Goal: Information Seeking & Learning: Learn about a topic

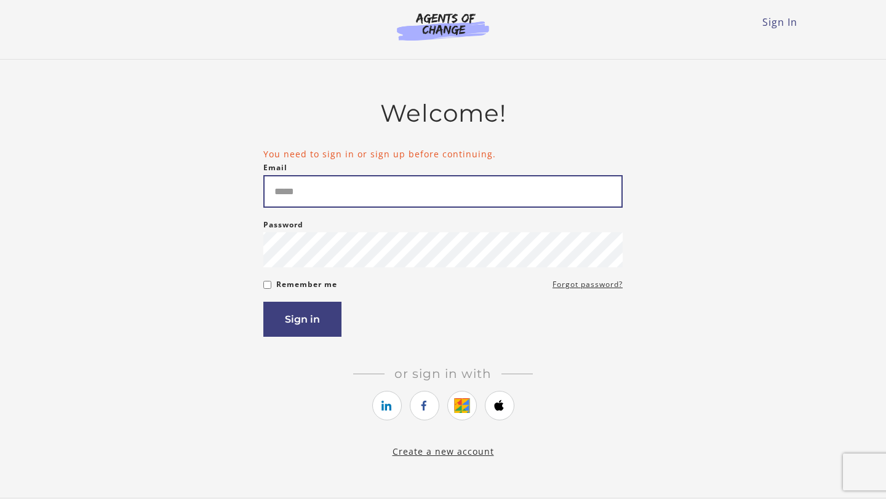
click at [295, 197] on input "Email" at bounding box center [442, 191] width 359 height 33
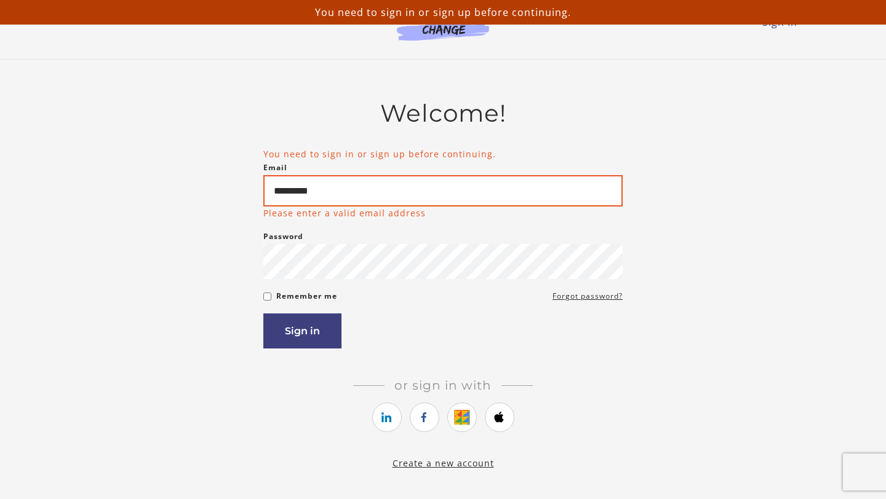
click at [360, 193] on input "*********" at bounding box center [442, 190] width 359 height 31
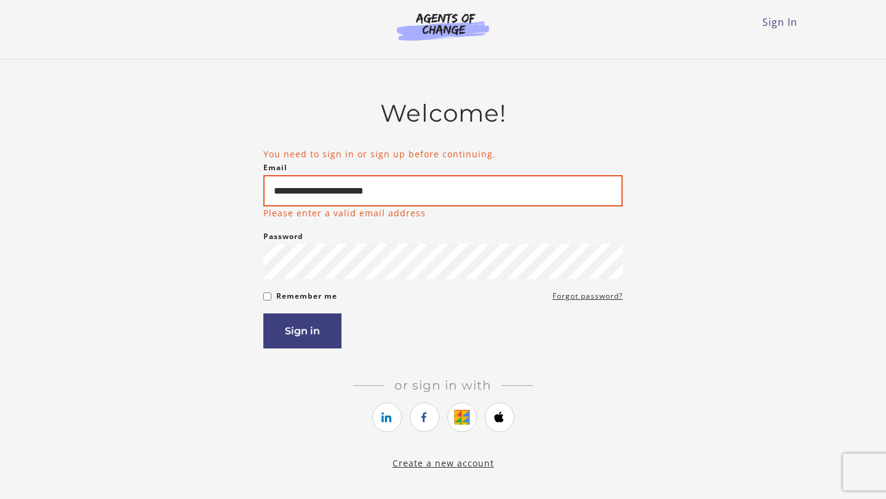
type input "**********"
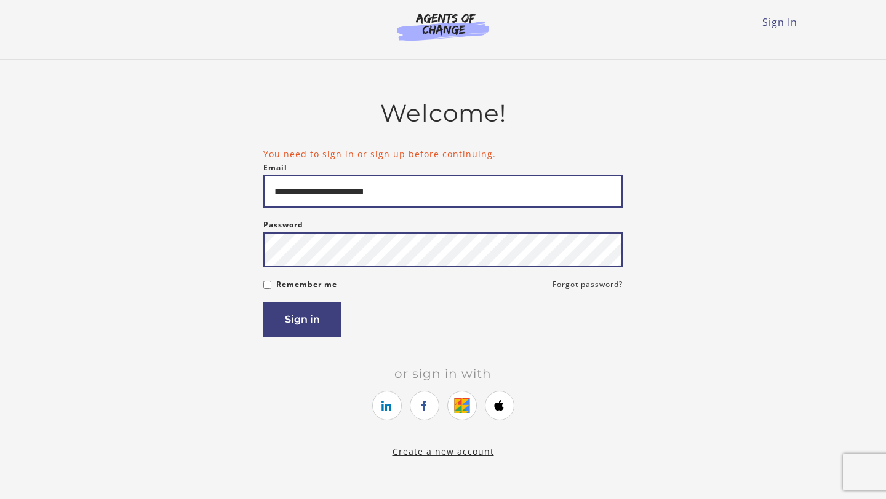
click at [263, 302] on button "Sign in" at bounding box center [302, 319] width 78 height 35
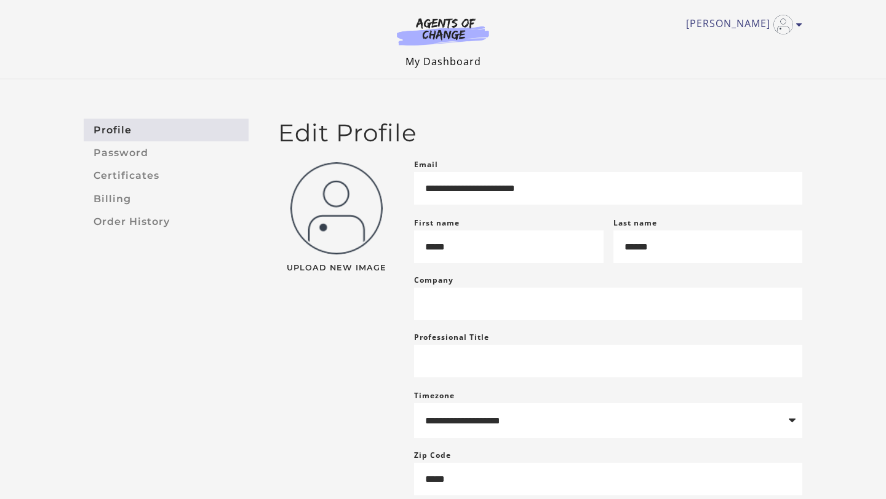
click at [449, 65] on link "My Dashboard" at bounding box center [443, 62] width 76 height 14
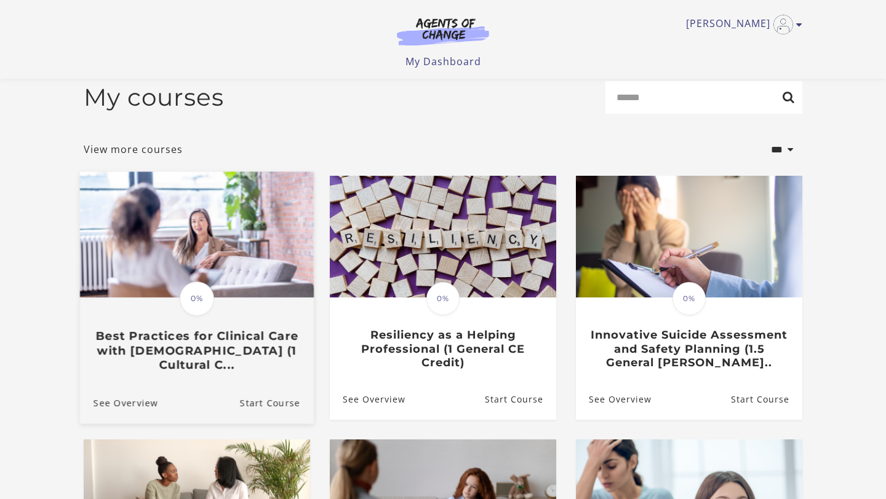
scroll to position [10, 0]
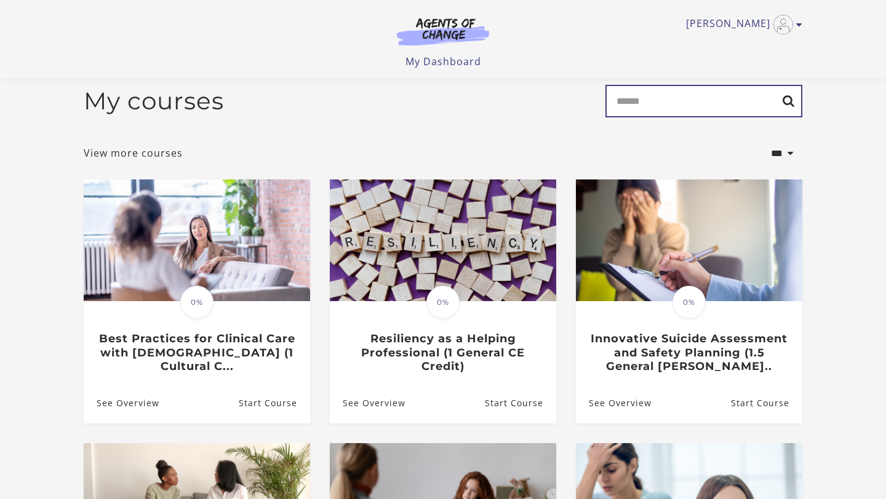
click at [637, 107] on input "Search" at bounding box center [703, 101] width 197 height 33
type input "*******"
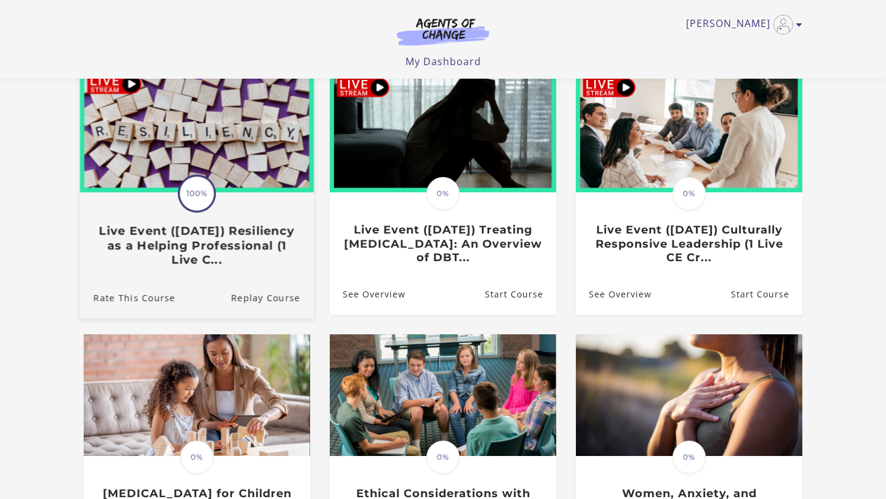
scroll to position [167, 0]
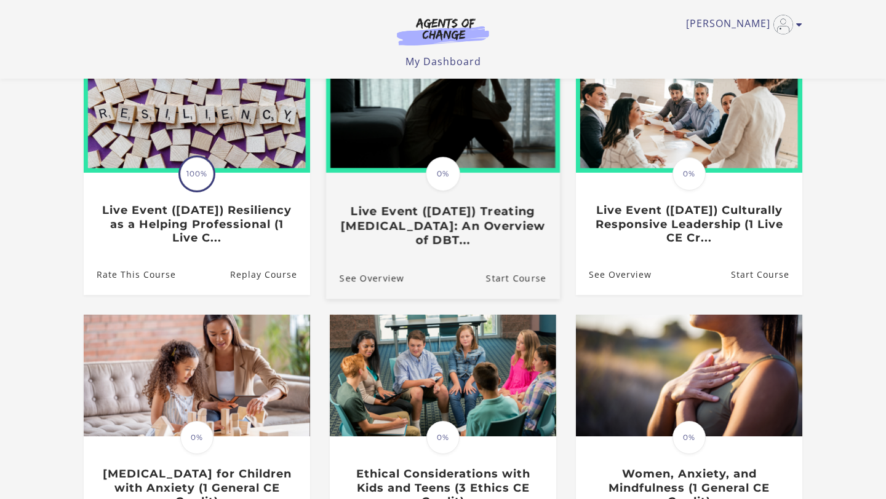
click at [411, 239] on h3 "Live Event (8/22/25) Treating Anxiety Disorders: An Overview of DBT..." at bounding box center [442, 226] width 207 height 43
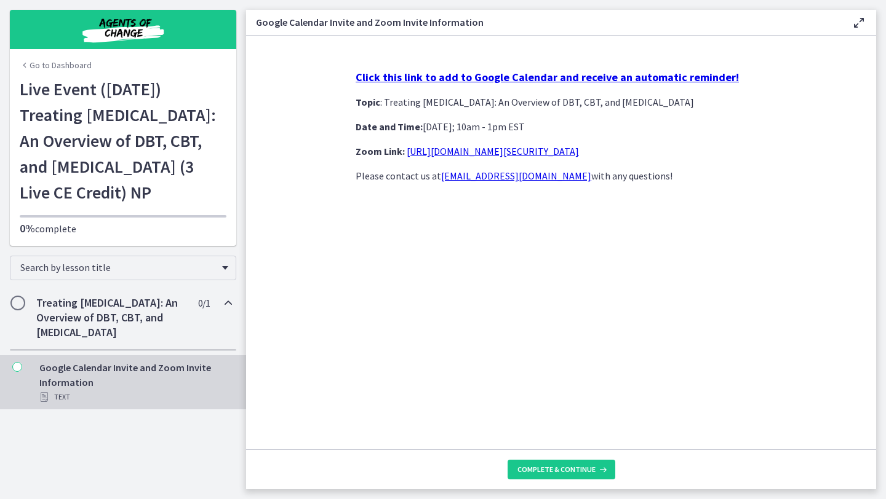
click at [78, 339] on h2 "Treating [MEDICAL_DATA]: An Overview of DBT, CBT, and [MEDICAL_DATA]" at bounding box center [111, 318] width 150 height 44
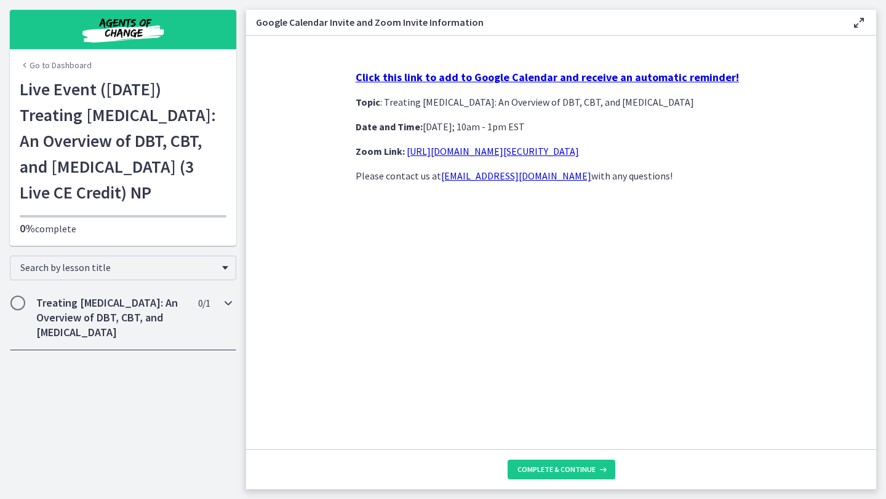
click at [78, 339] on h2 "Treating [MEDICAL_DATA]: An Overview of DBT, CBT, and [MEDICAL_DATA]" at bounding box center [111, 318] width 150 height 44
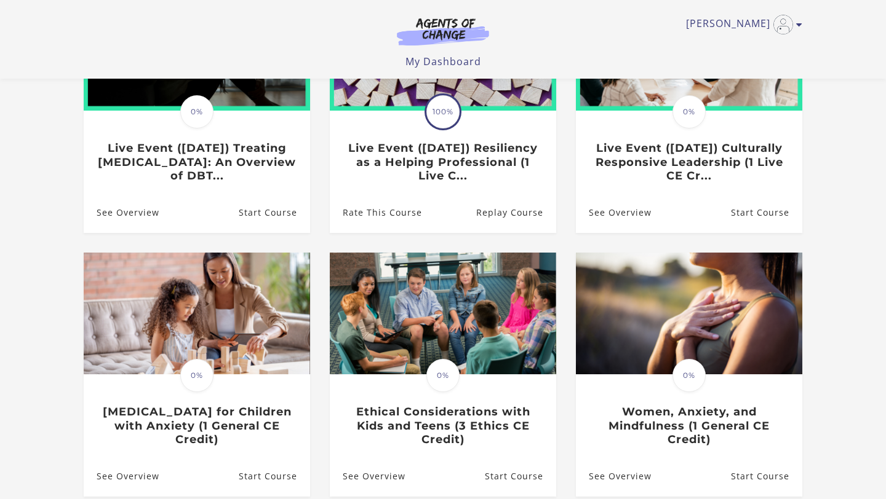
scroll to position [167, 0]
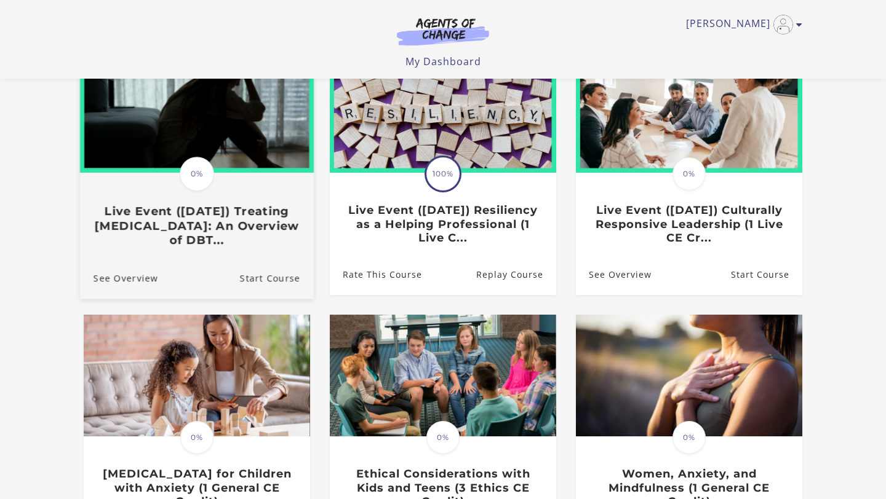
click at [245, 227] on h3 "Live Event (8/22/25) Treating Anxiety Disorders: An Overview of DBT..." at bounding box center [196, 226] width 207 height 43
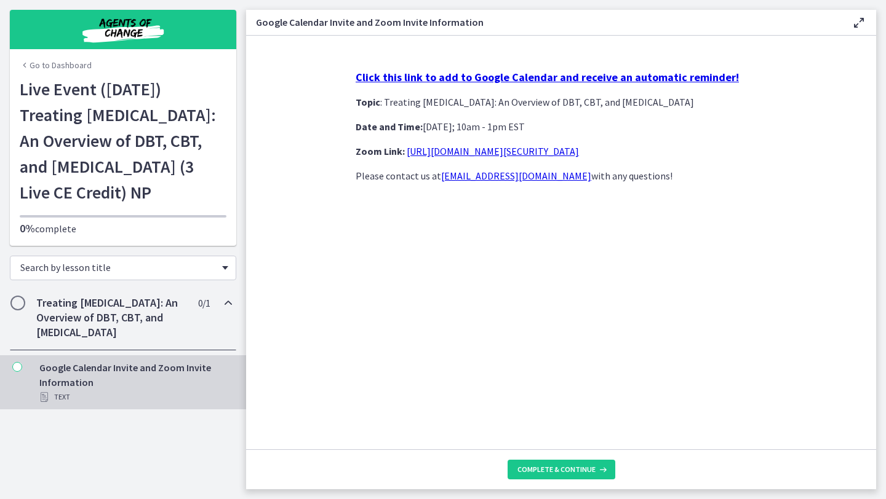
click at [222, 270] on span "Chapters" at bounding box center [225, 268] width 6 height 4
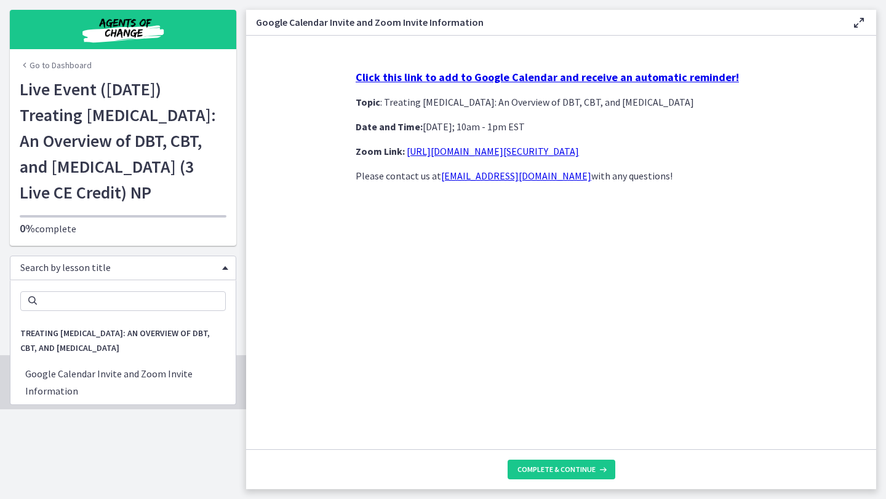
click at [222, 270] on span "Chapters" at bounding box center [225, 268] width 6 height 4
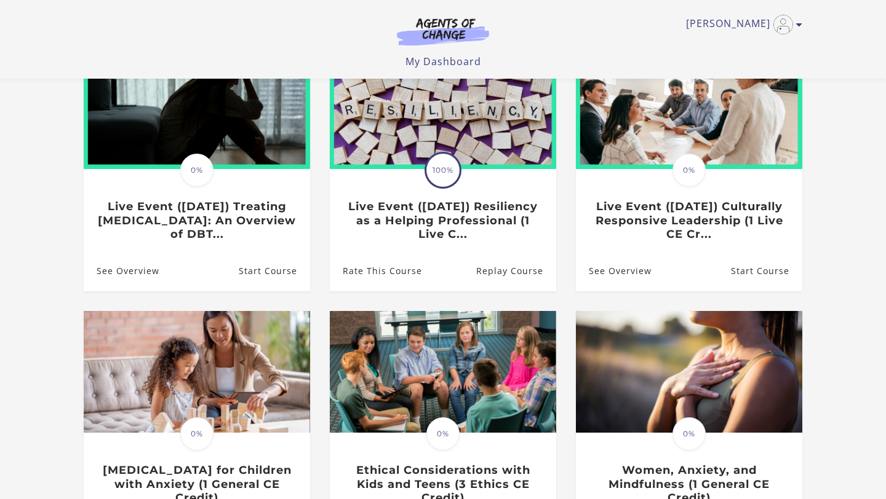
scroll to position [167, 0]
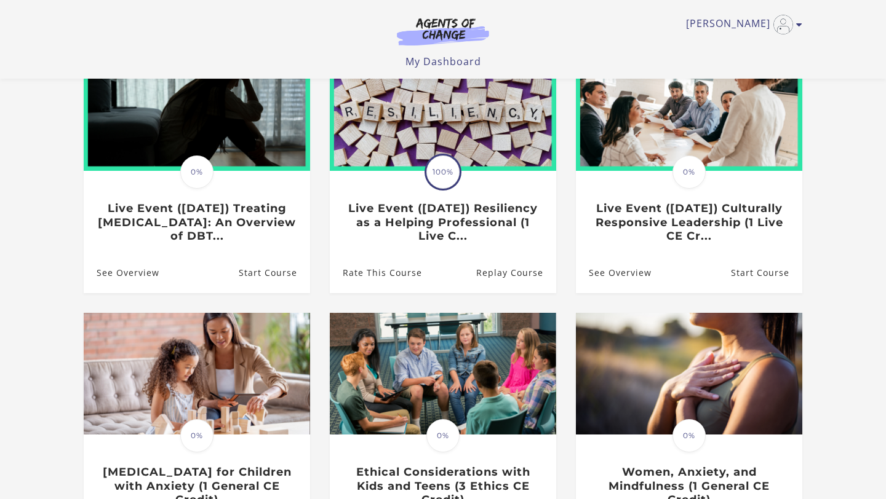
click at [449, 25] on img at bounding box center [443, 31] width 118 height 28
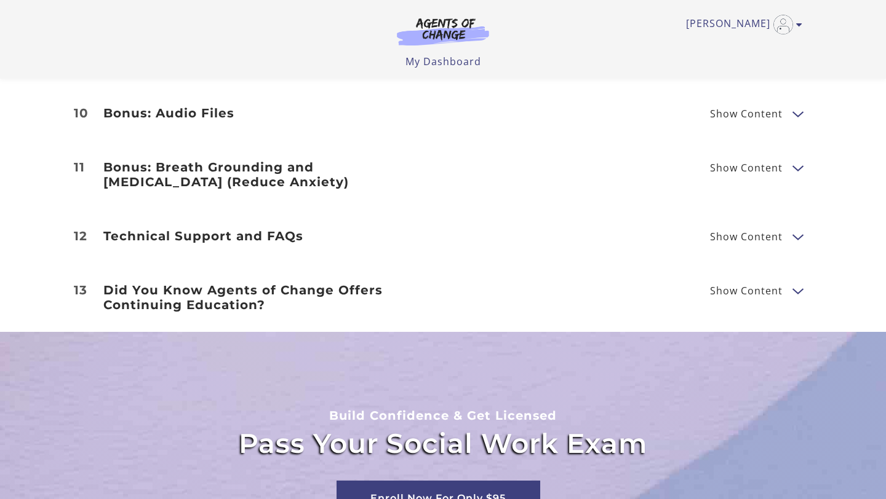
scroll to position [1982, 0]
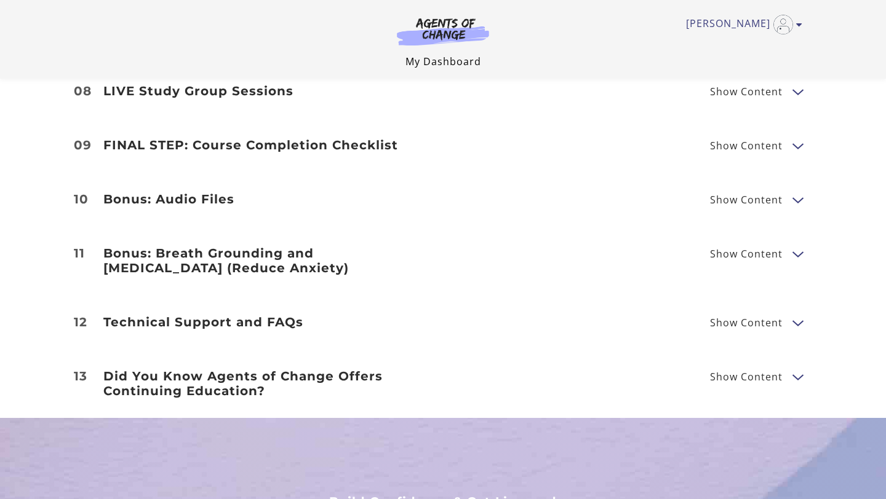
click at [455, 65] on link "My Dashboard" at bounding box center [443, 62] width 76 height 14
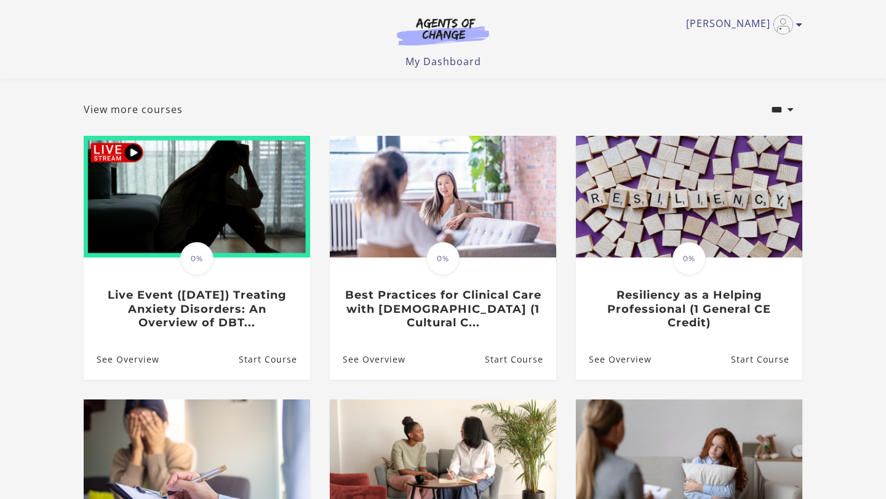
scroll to position [65, 0]
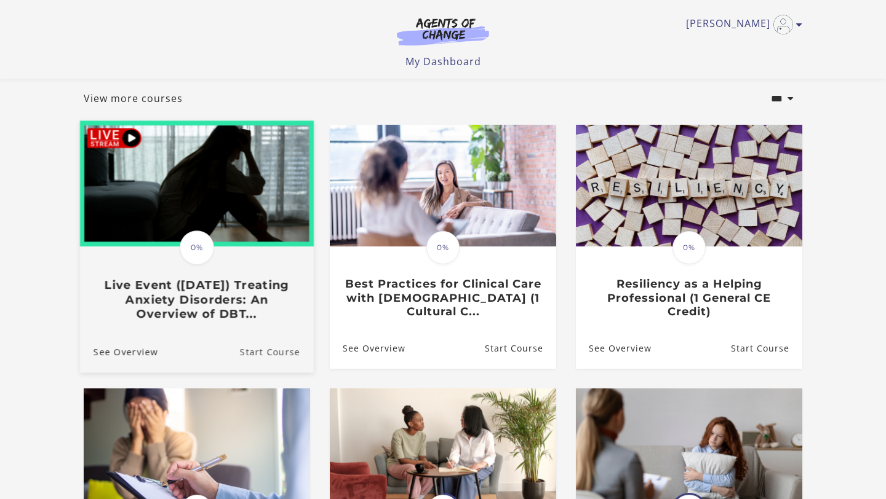
click at [282, 355] on link "Start Course" at bounding box center [277, 352] width 74 height 41
